Goal: Task Accomplishment & Management: Manage account settings

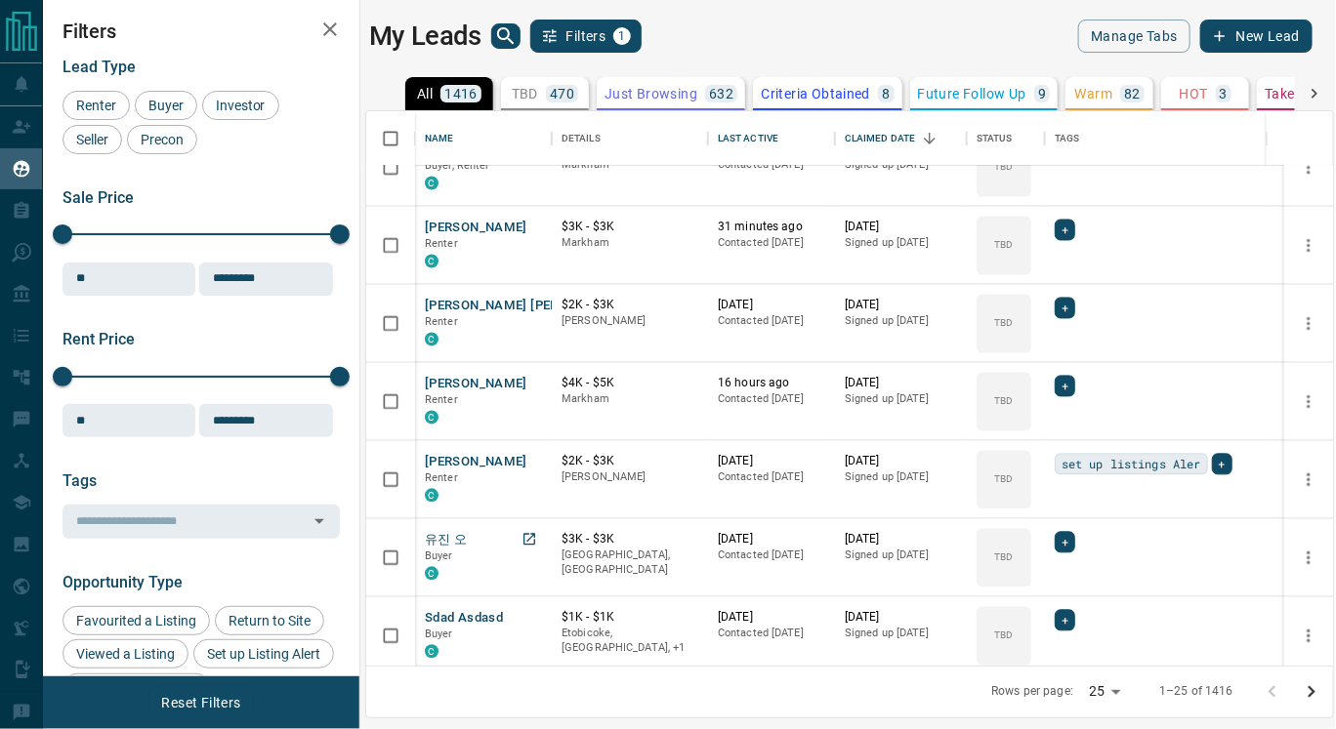
scroll to position [1451, 0]
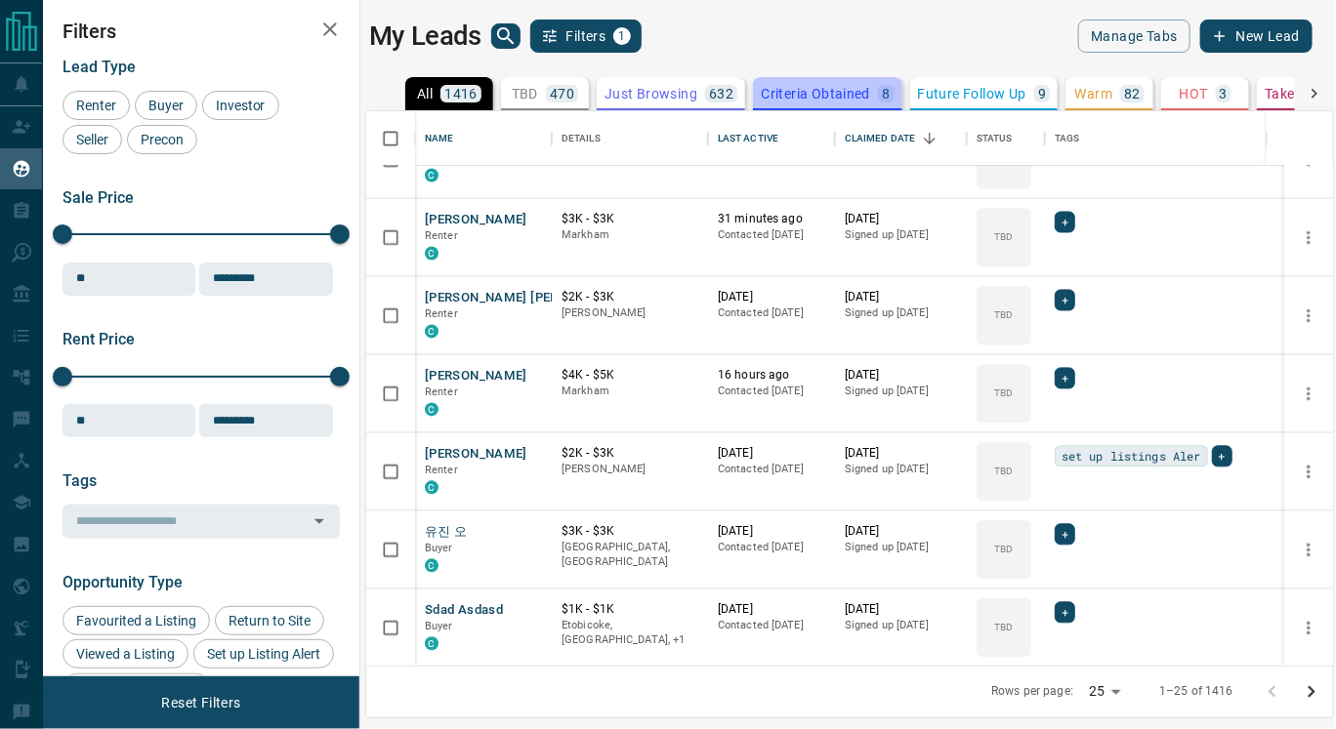
click at [814, 97] on p "Criteria Obtained" at bounding box center [815, 94] width 109 height 14
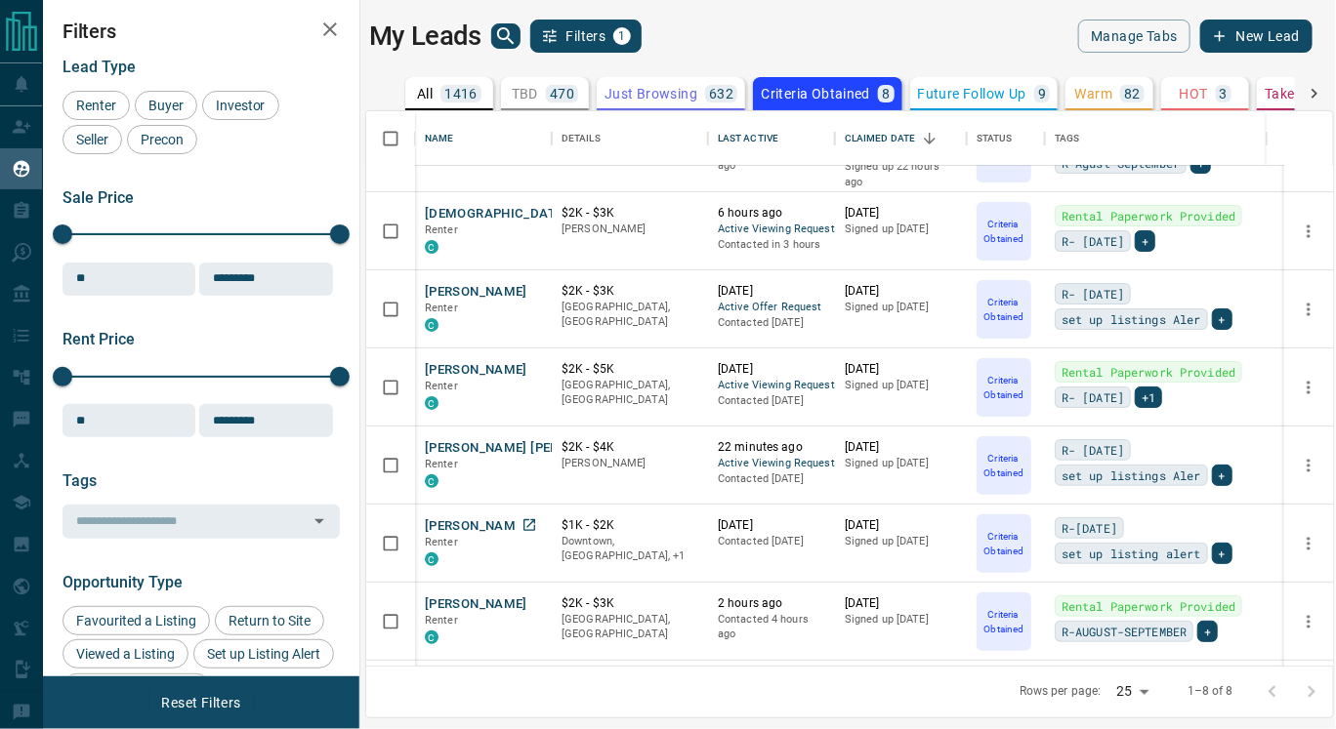
scroll to position [65, 0]
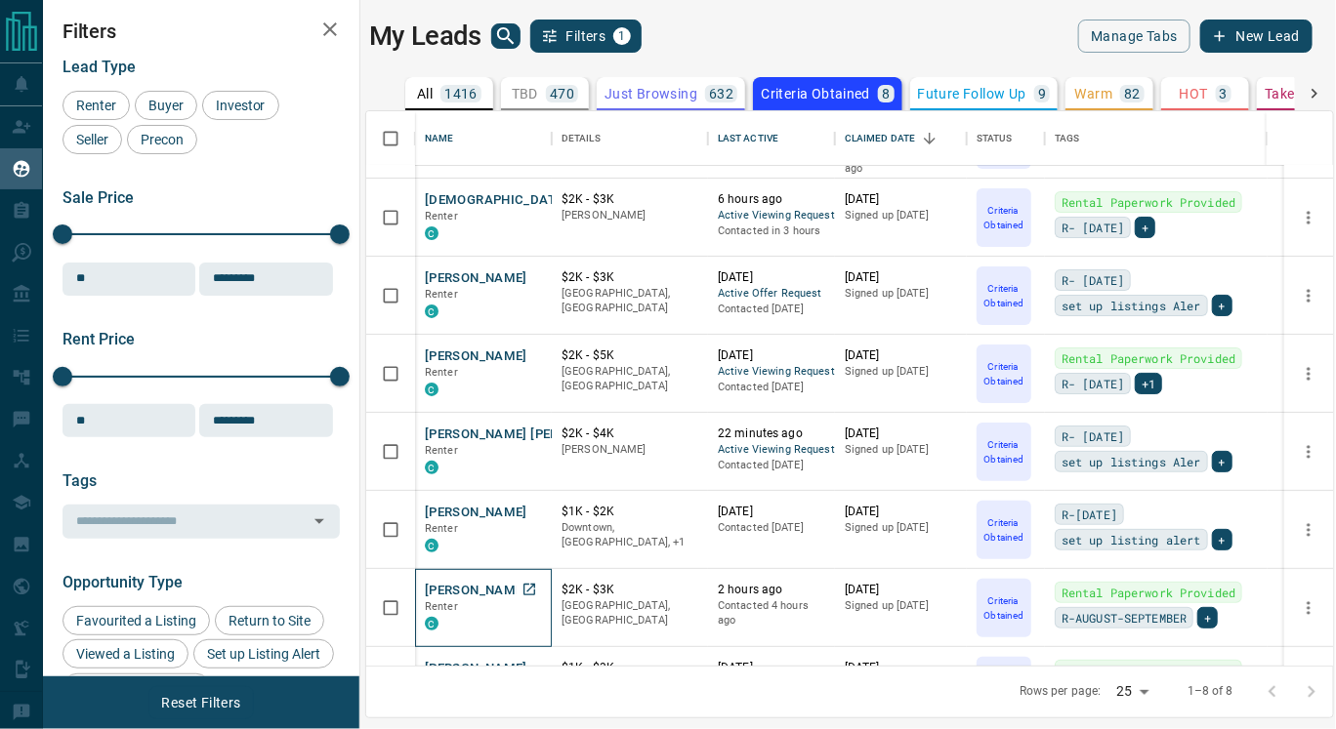
click at [481, 602] on p "Renter" at bounding box center [483, 608] width 117 height 16
click at [481, 591] on button "[PERSON_NAME]" at bounding box center [476, 591] width 103 height 19
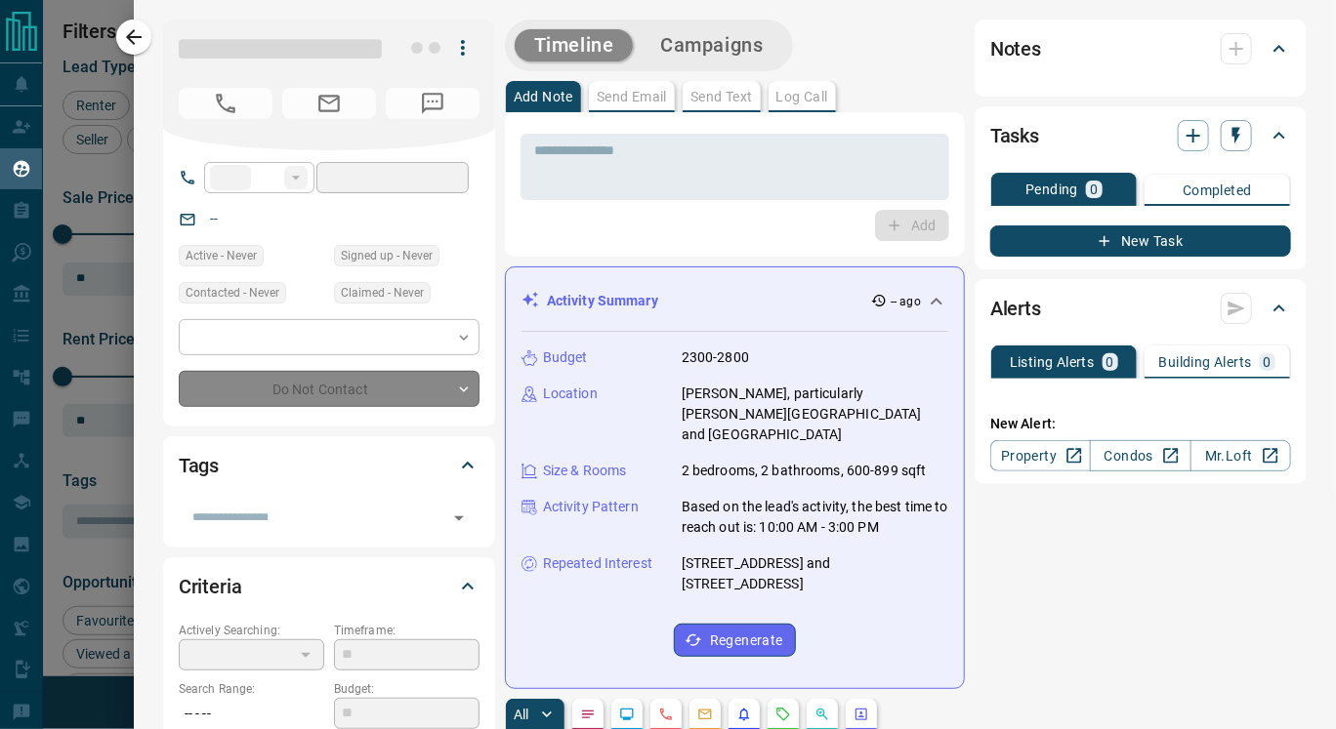
type input "**"
type input "**********"
type input "*"
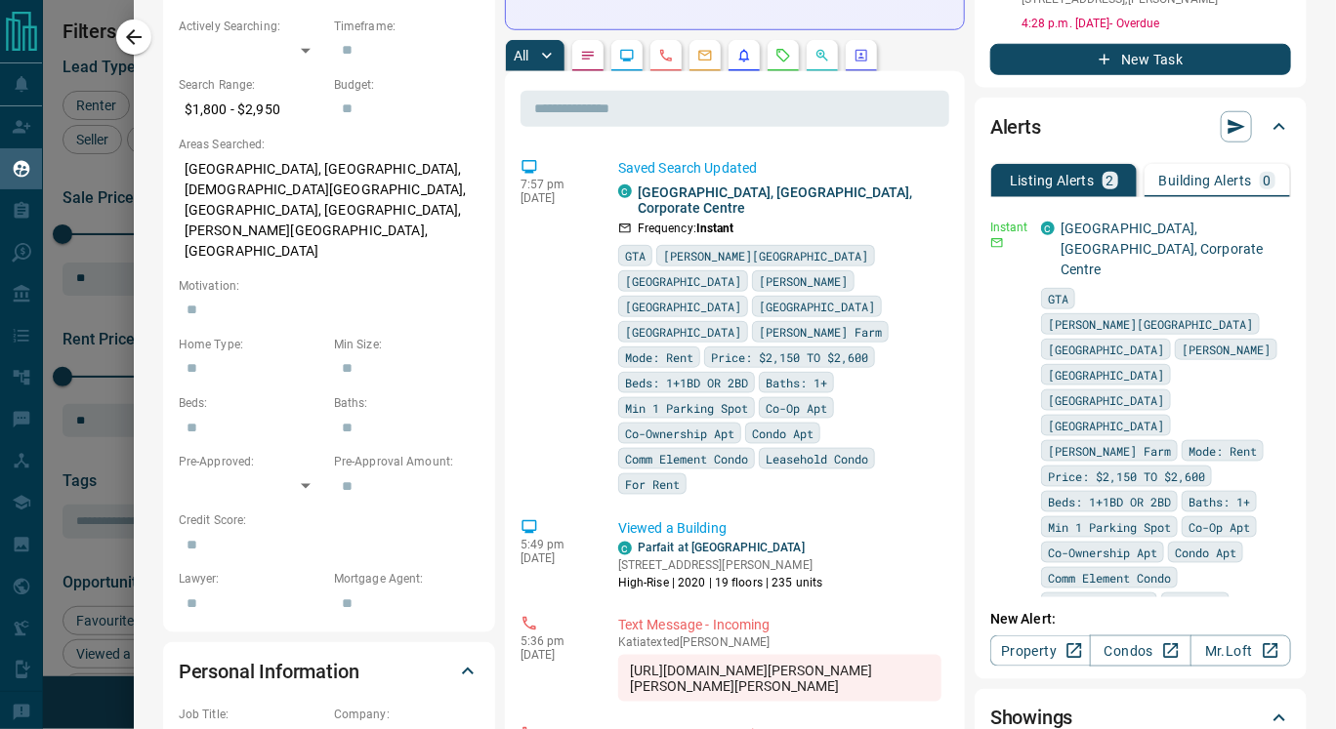
scroll to position [663, 0]
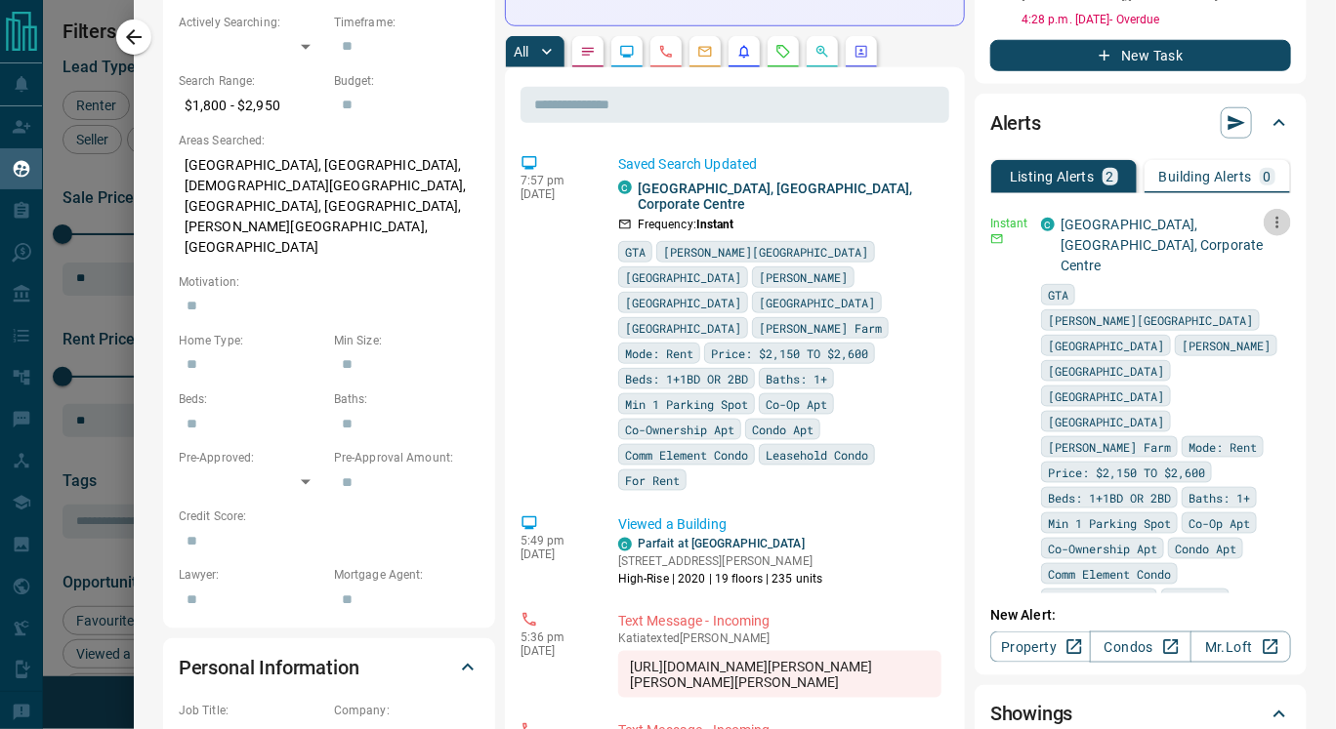
click at [1276, 217] on icon "button" at bounding box center [1277, 223] width 3 height 12
click at [1216, 248] on link "Edit" at bounding box center [1208, 248] width 43 height 19
click at [952, 278] on div at bounding box center [668, 364] width 1336 height 729
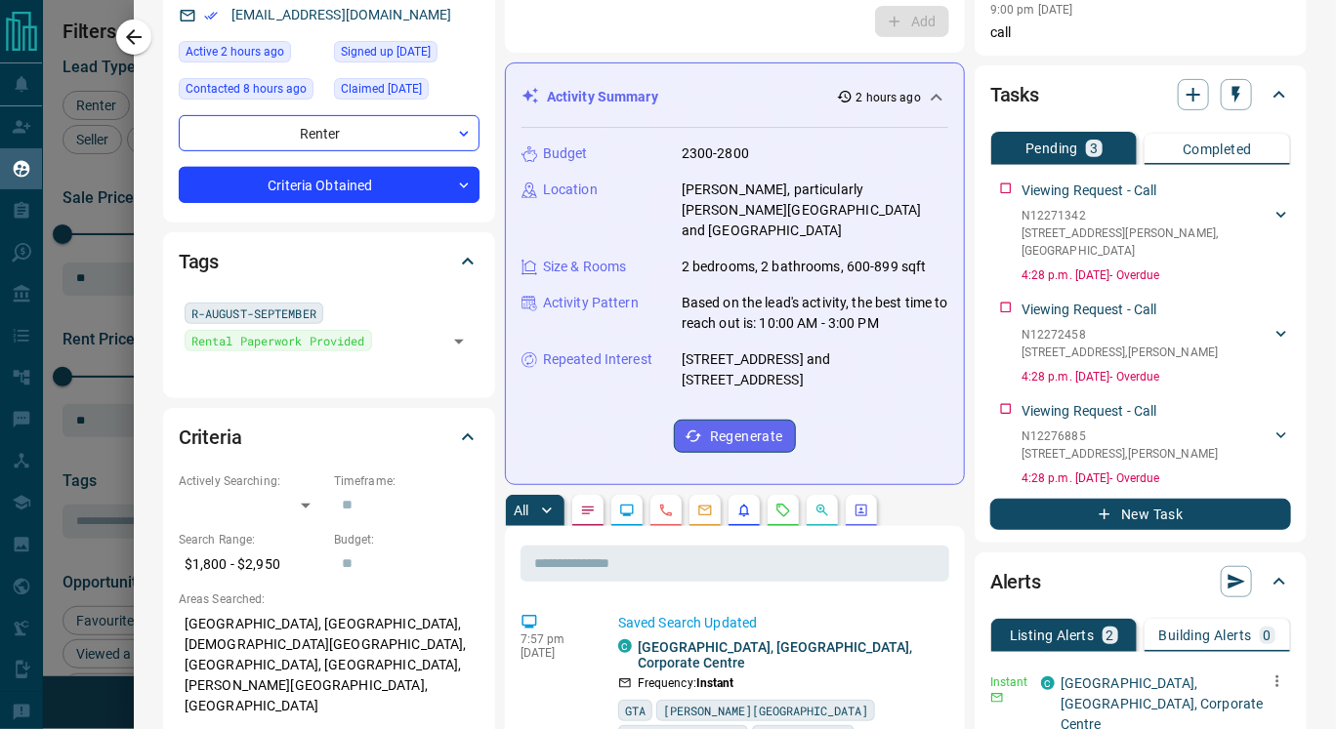
scroll to position [0, 0]
